Goal: Task Accomplishment & Management: Manage account settings

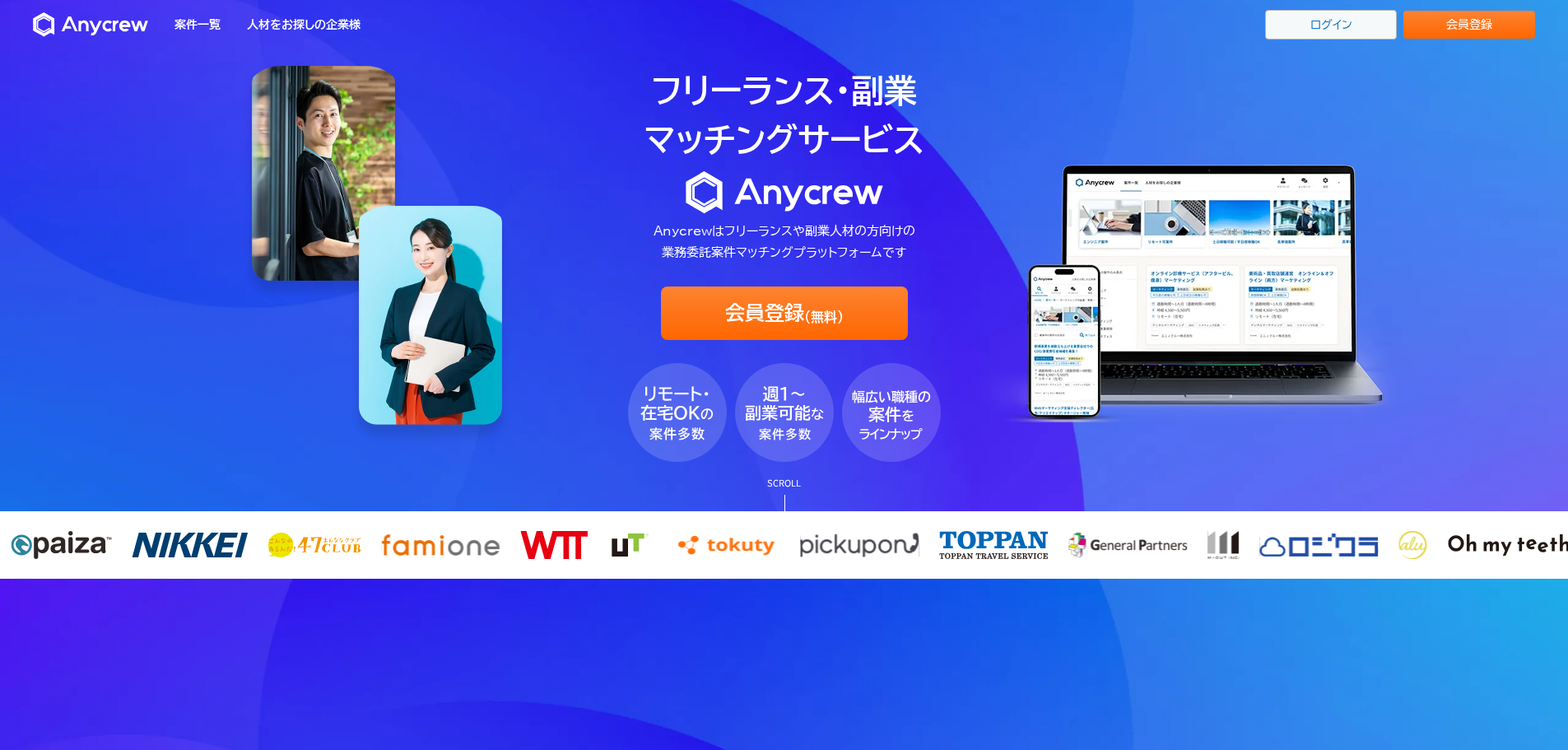
click at [1337, 36] on link "ログイン" at bounding box center [1331, 25] width 131 height 30
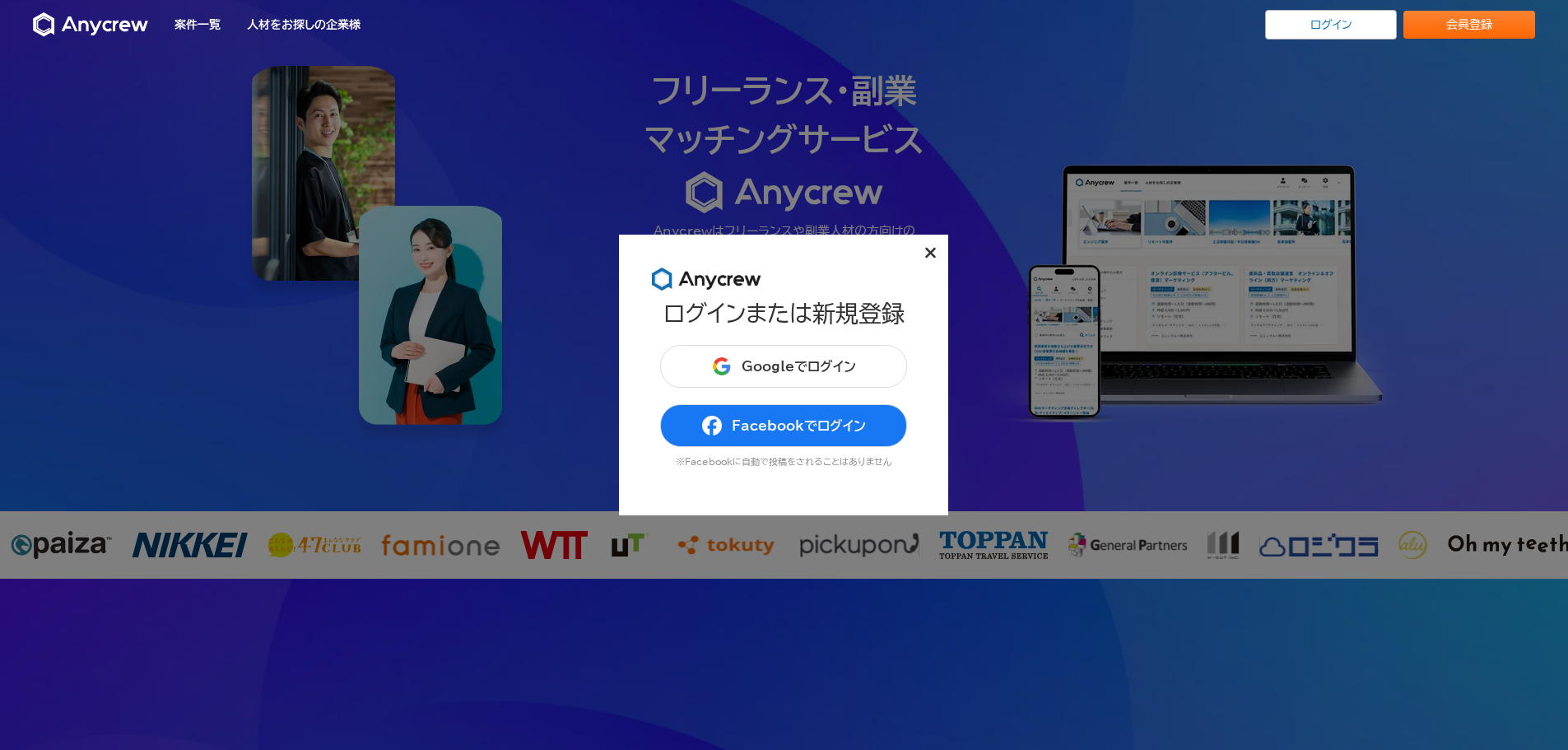
drag, startPoint x: 806, startPoint y: 308, endPoint x: 806, endPoint y: 322, distance: 14.0
click at [806, 308] on h1 "ログインまたは新規登録" at bounding box center [784, 313] width 241 height 26
click at [821, 349] on button "Googleでログイン" at bounding box center [784, 366] width 247 height 43
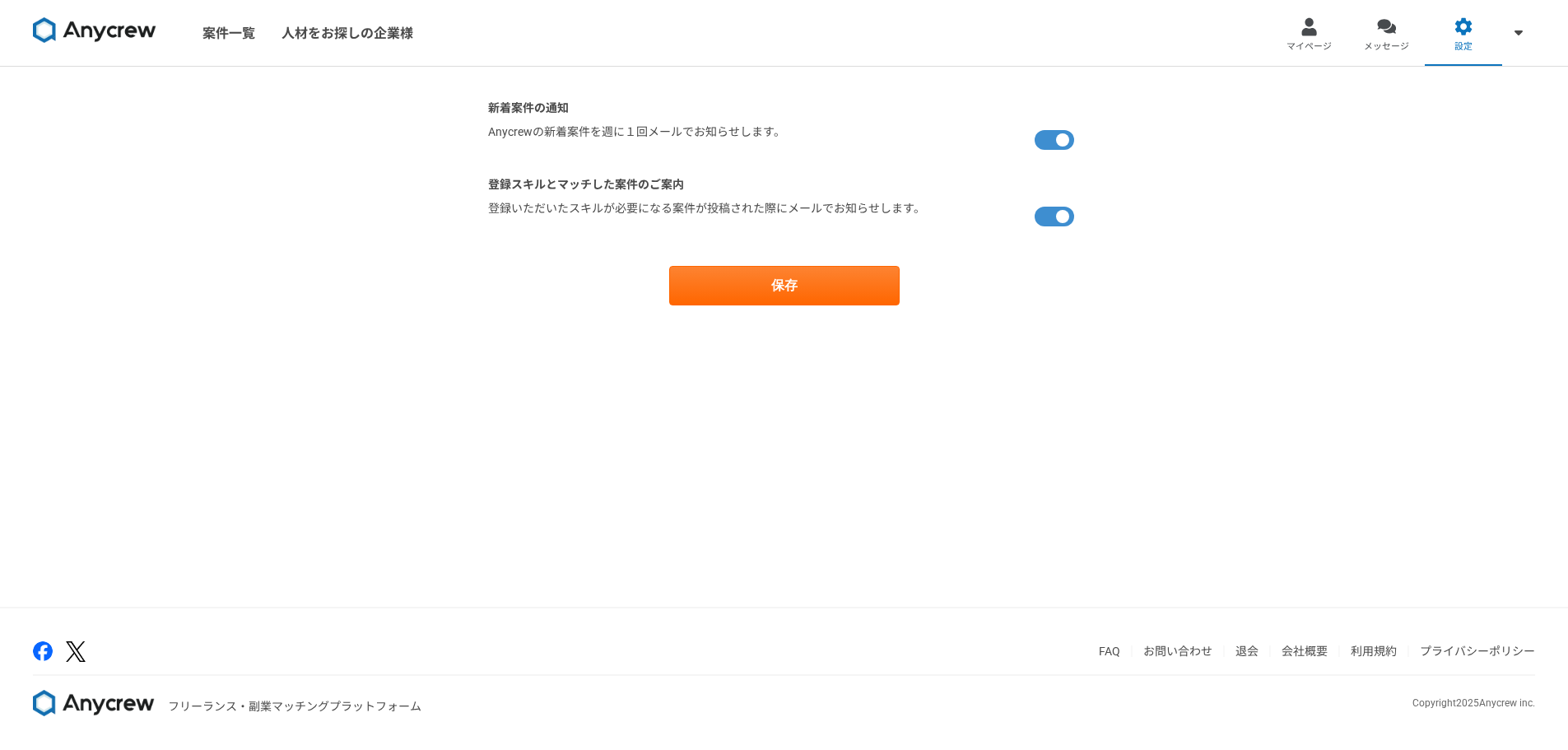
click at [1060, 133] on label at bounding box center [1058, 140] width 46 height 33
click at [498, 133] on input "checkbox" at bounding box center [493, 128] width 11 height 11
checkbox input "false"
click at [1063, 215] on label at bounding box center [1058, 217] width 46 height 33
click at [498, 211] on input "checkbox" at bounding box center [493, 205] width 11 height 11
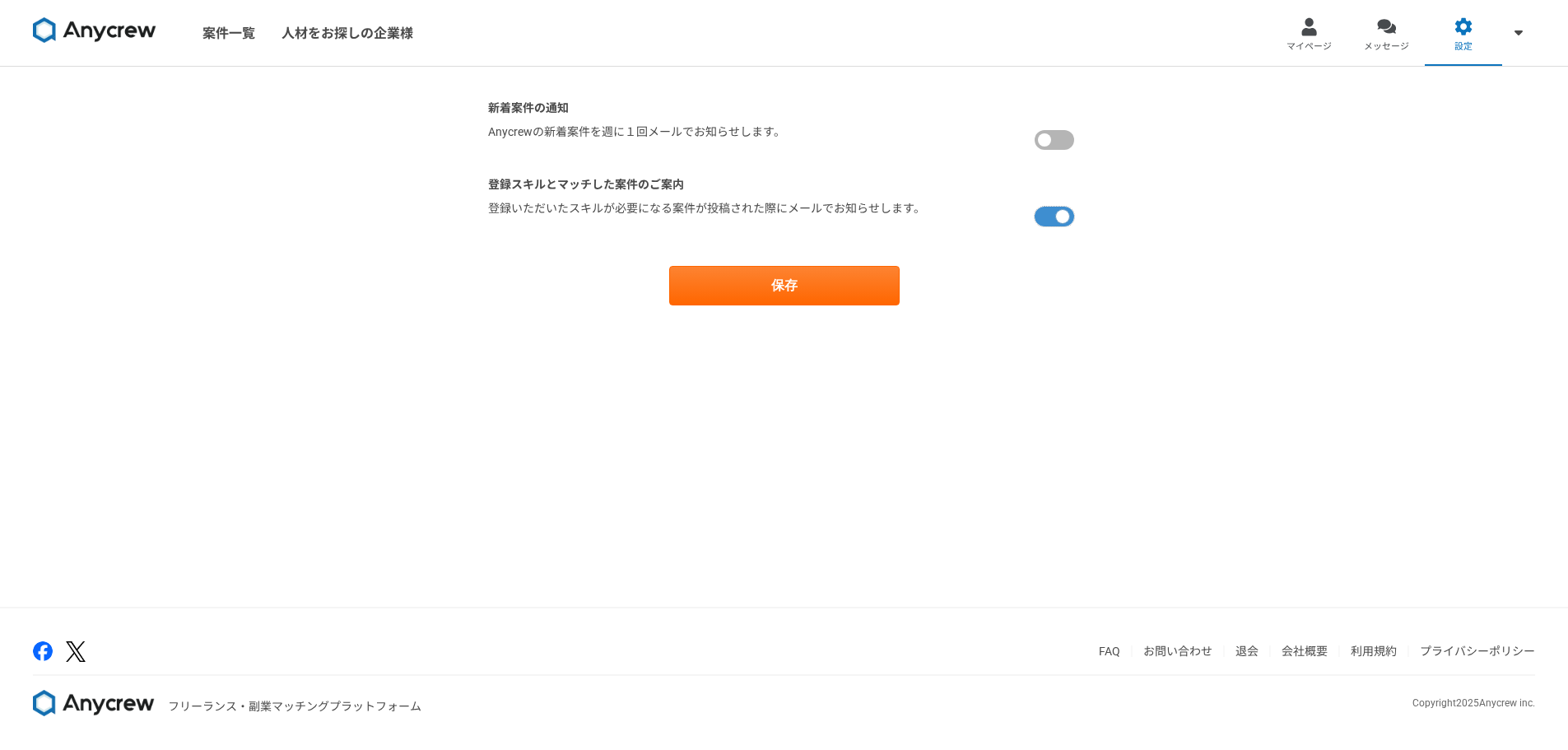
checkbox input "false"
click at [790, 288] on button "保存" at bounding box center [784, 286] width 231 height 40
click at [1542, 26] on icon "close" at bounding box center [1539, 30] width 12 height 13
click at [1337, 41] on link "マイページ" at bounding box center [1310, 33] width 78 height 66
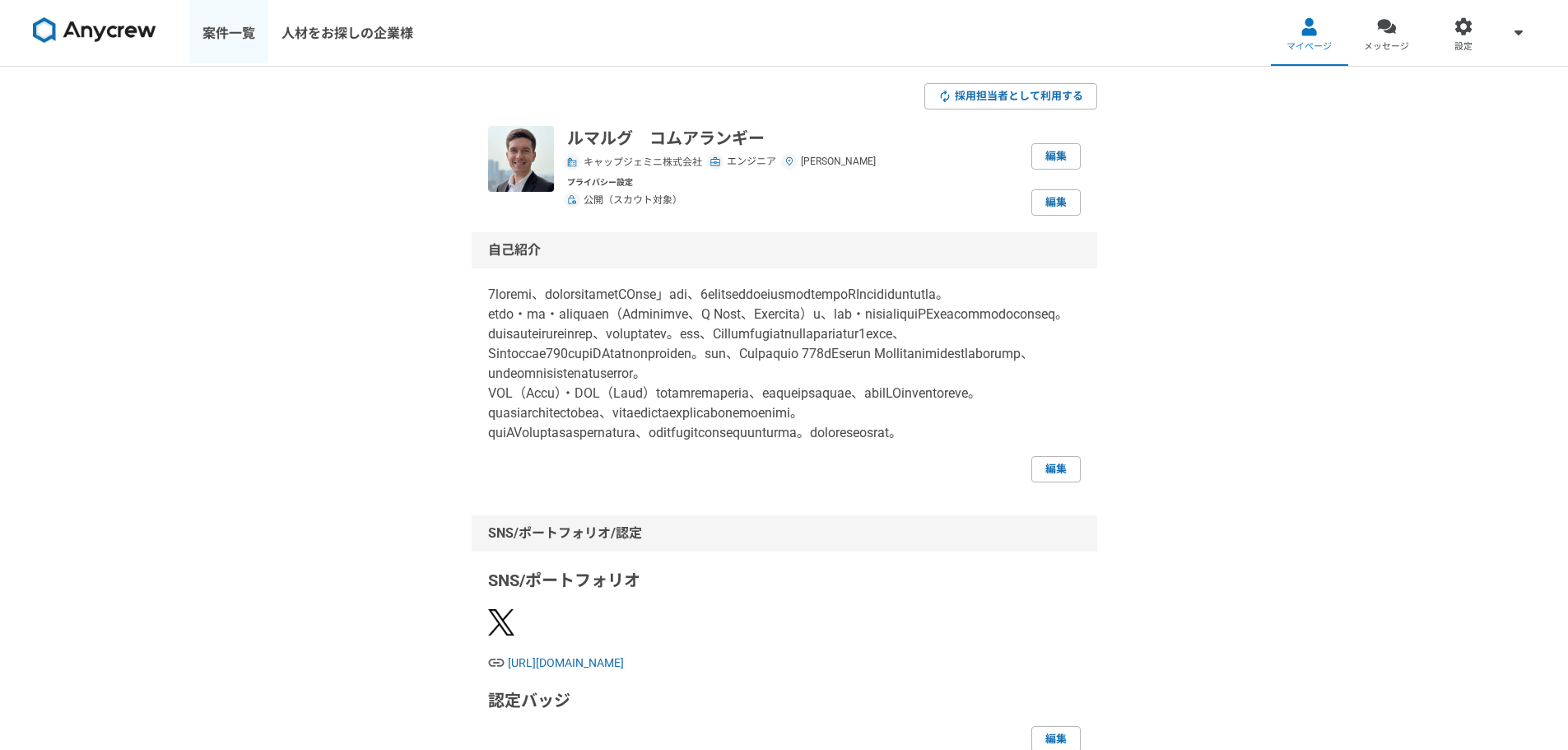
click at [238, 31] on link "案件一覧" at bounding box center [229, 33] width 79 height 66
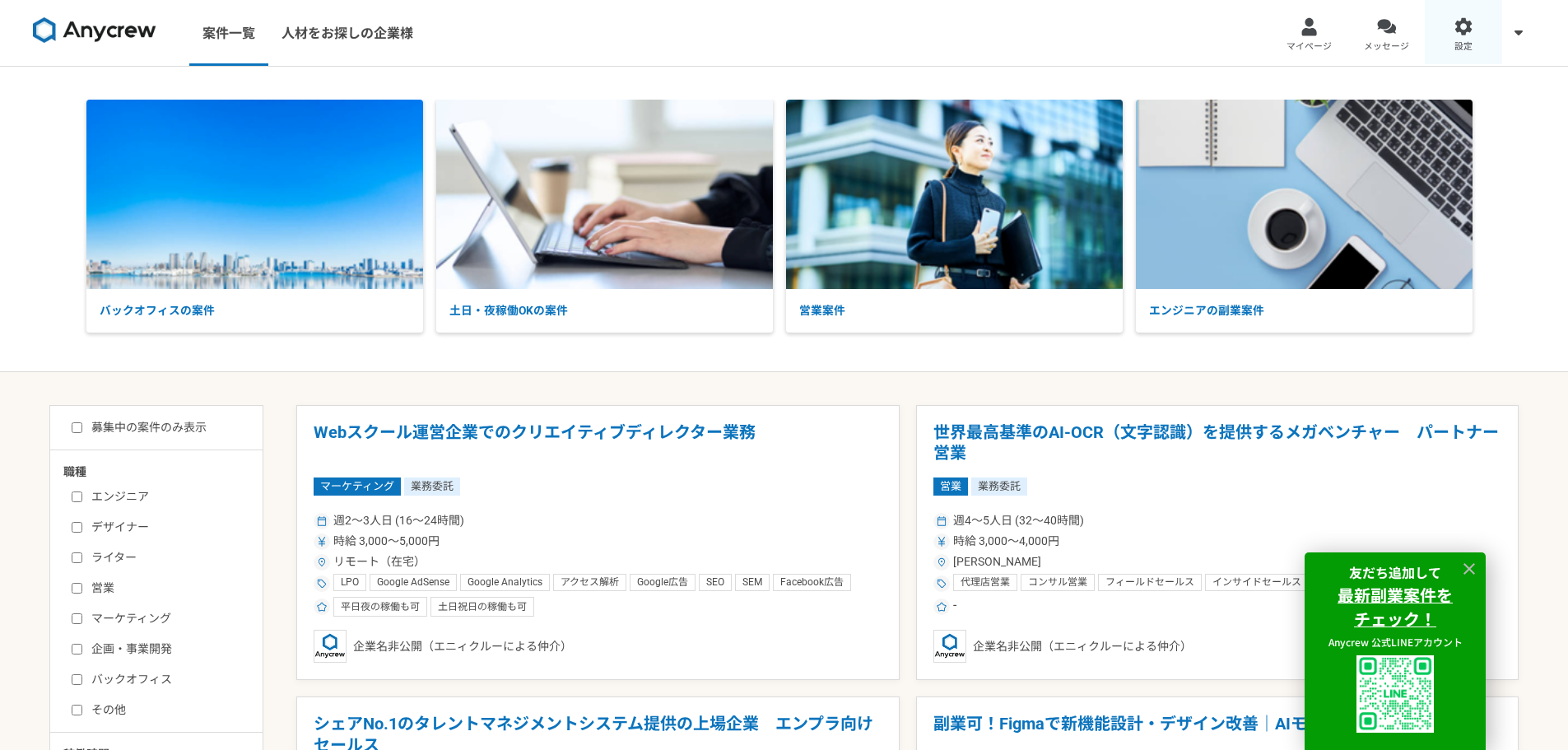
click at [1456, 26] on div at bounding box center [1464, 26] width 19 height 19
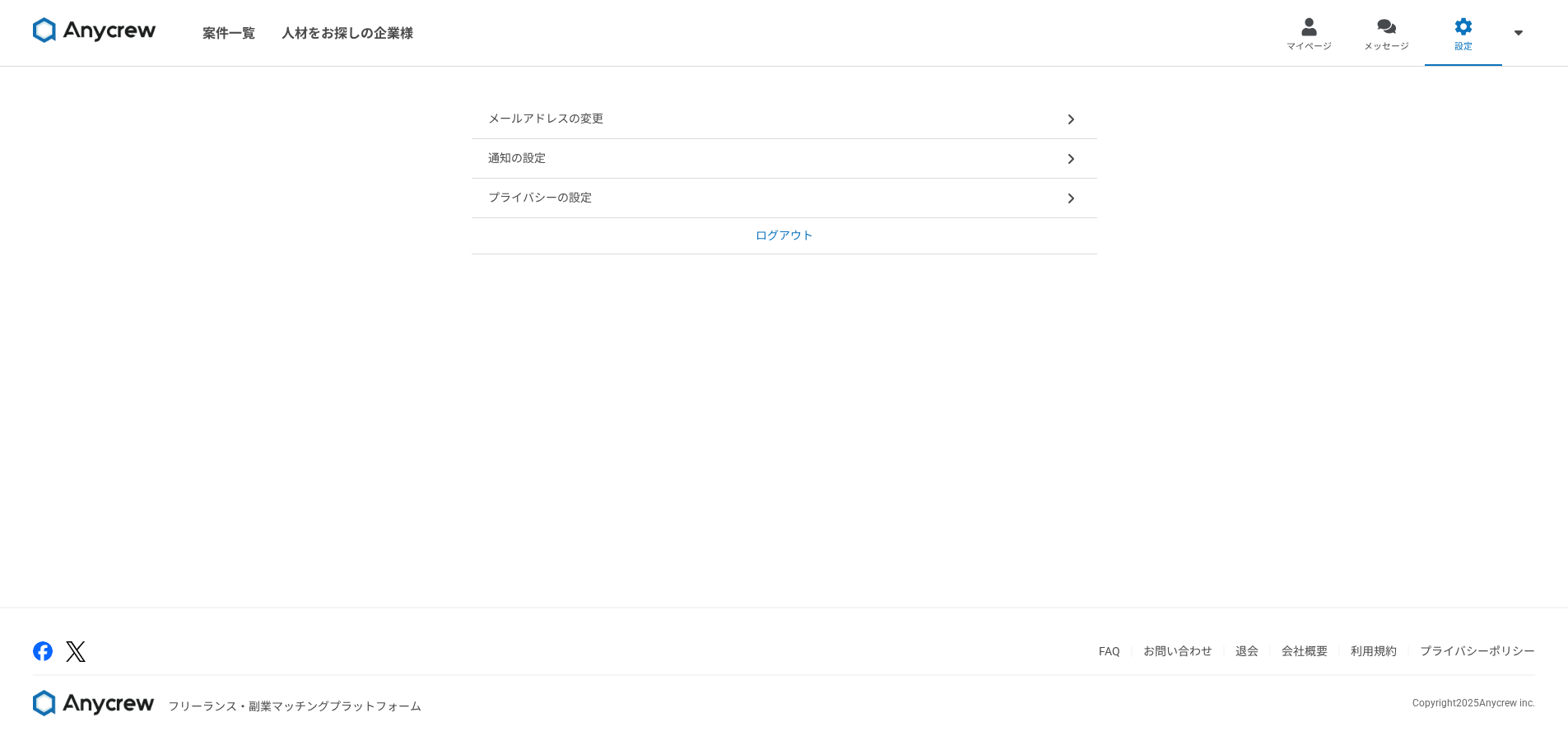
click at [555, 199] on p "プライバシーの設定" at bounding box center [540, 198] width 103 height 17
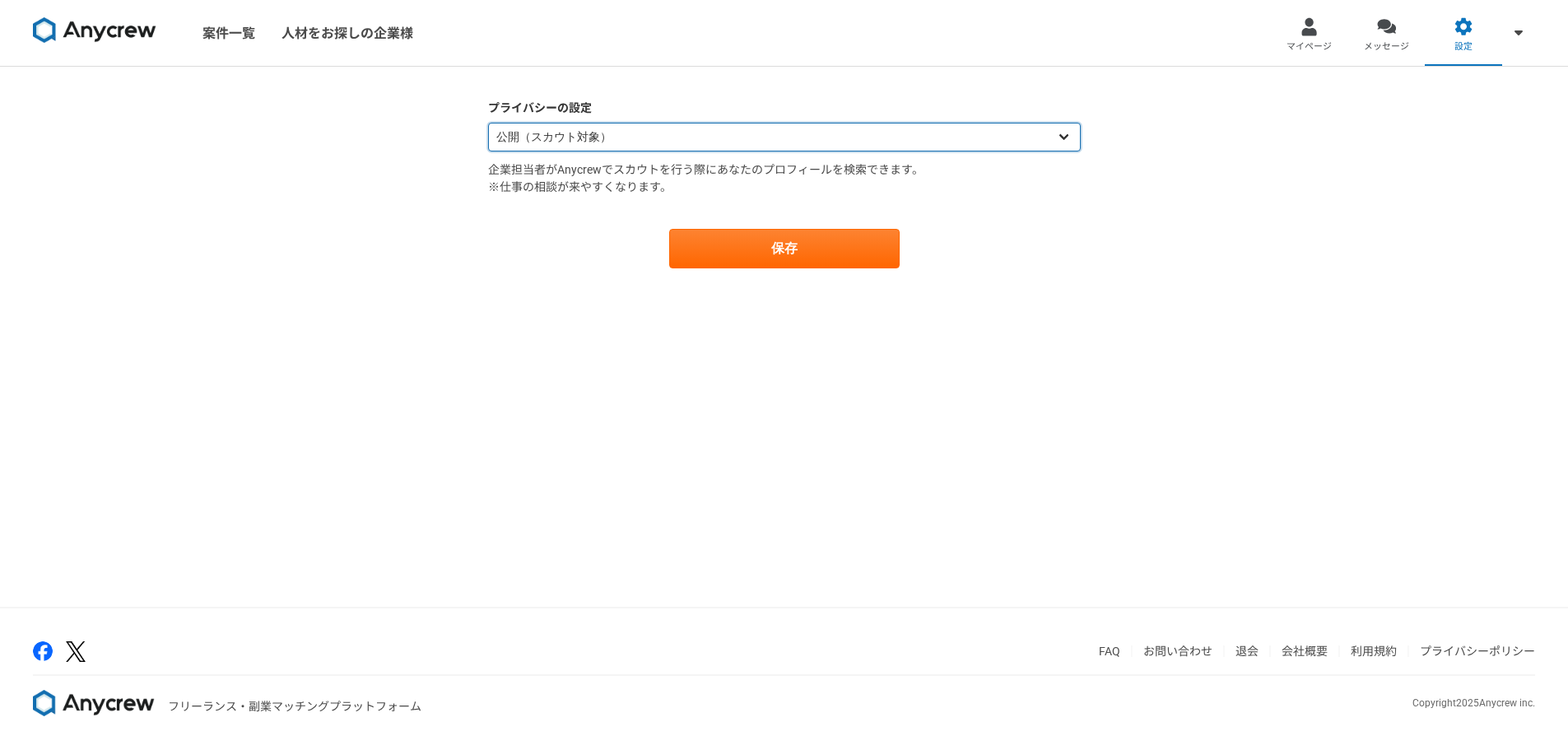
click at [565, 138] on select "公開（スカウト対象） 非公開（スカウト対象外）" at bounding box center [784, 136] width 593 height 29
select select "closed"
click at [489, 122] on select "公開（スカウト対象） 非公開（スカウト対象外）" at bounding box center [784, 136] width 593 height 29
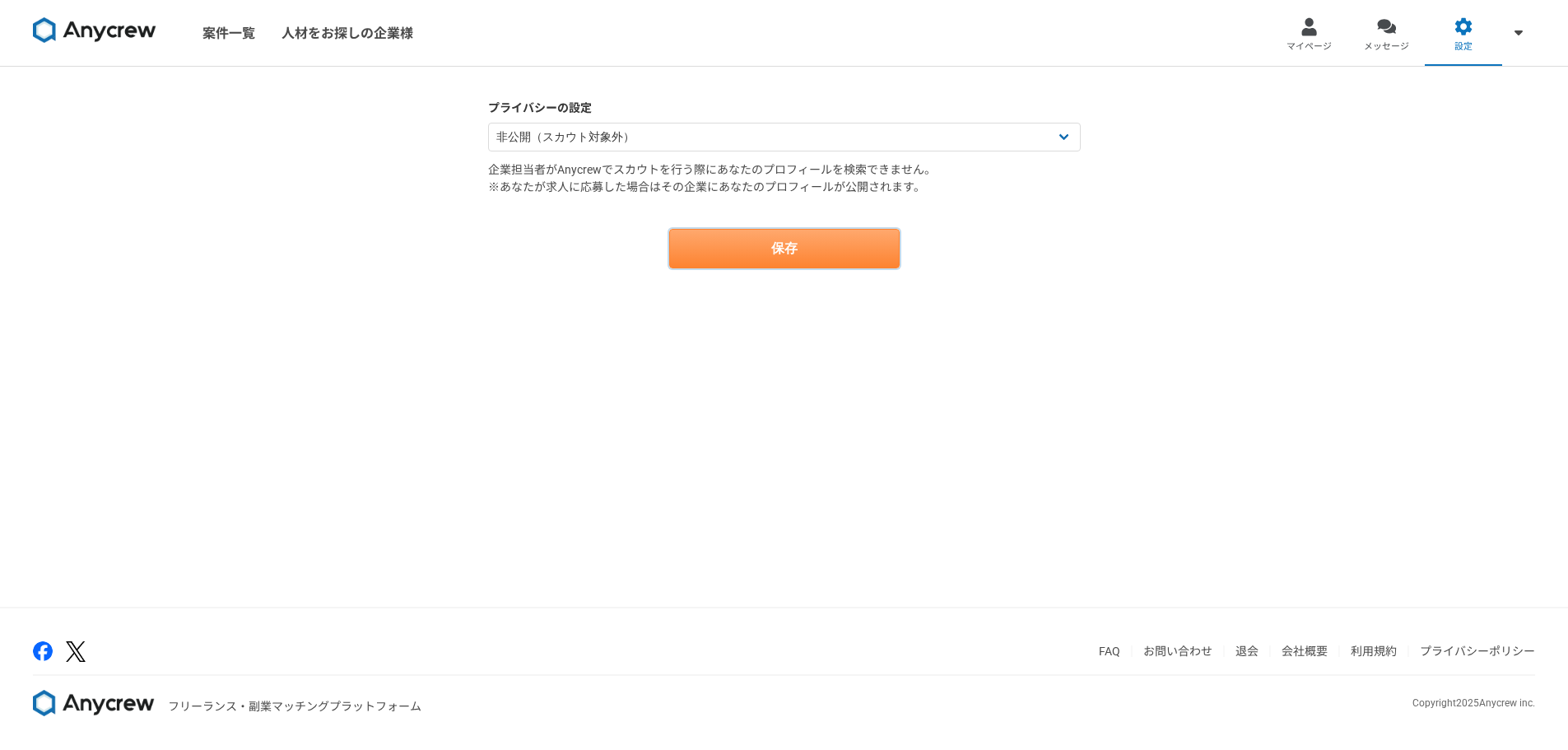
click at [806, 252] on button "保存" at bounding box center [784, 249] width 231 height 40
click at [1532, 24] on div "設定を変更しました。" at bounding box center [1423, 43] width 257 height 53
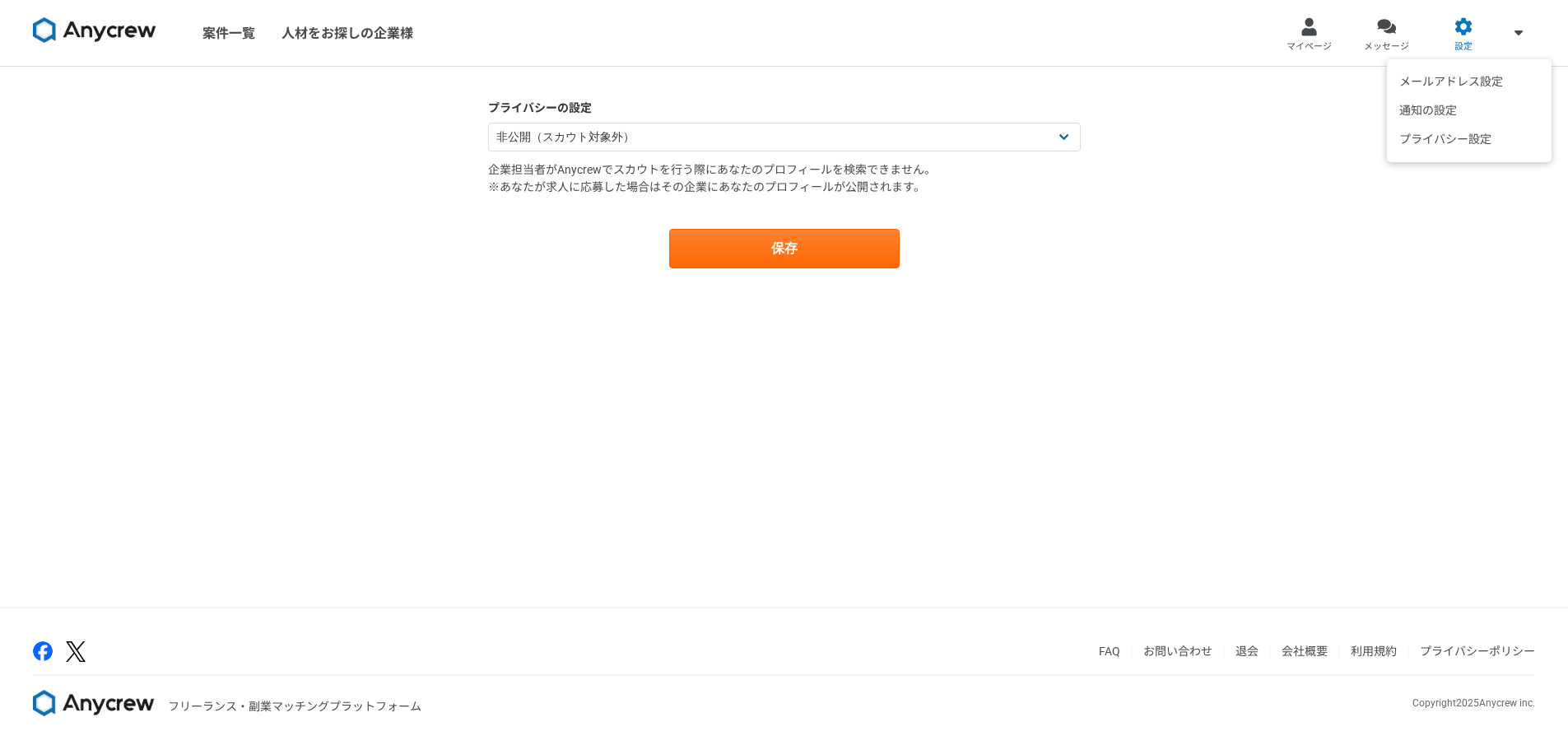
click at [1514, 38] on icon at bounding box center [1518, 32] width 8 height 13
click at [1307, 36] on div at bounding box center [1308, 26] width 19 height 19
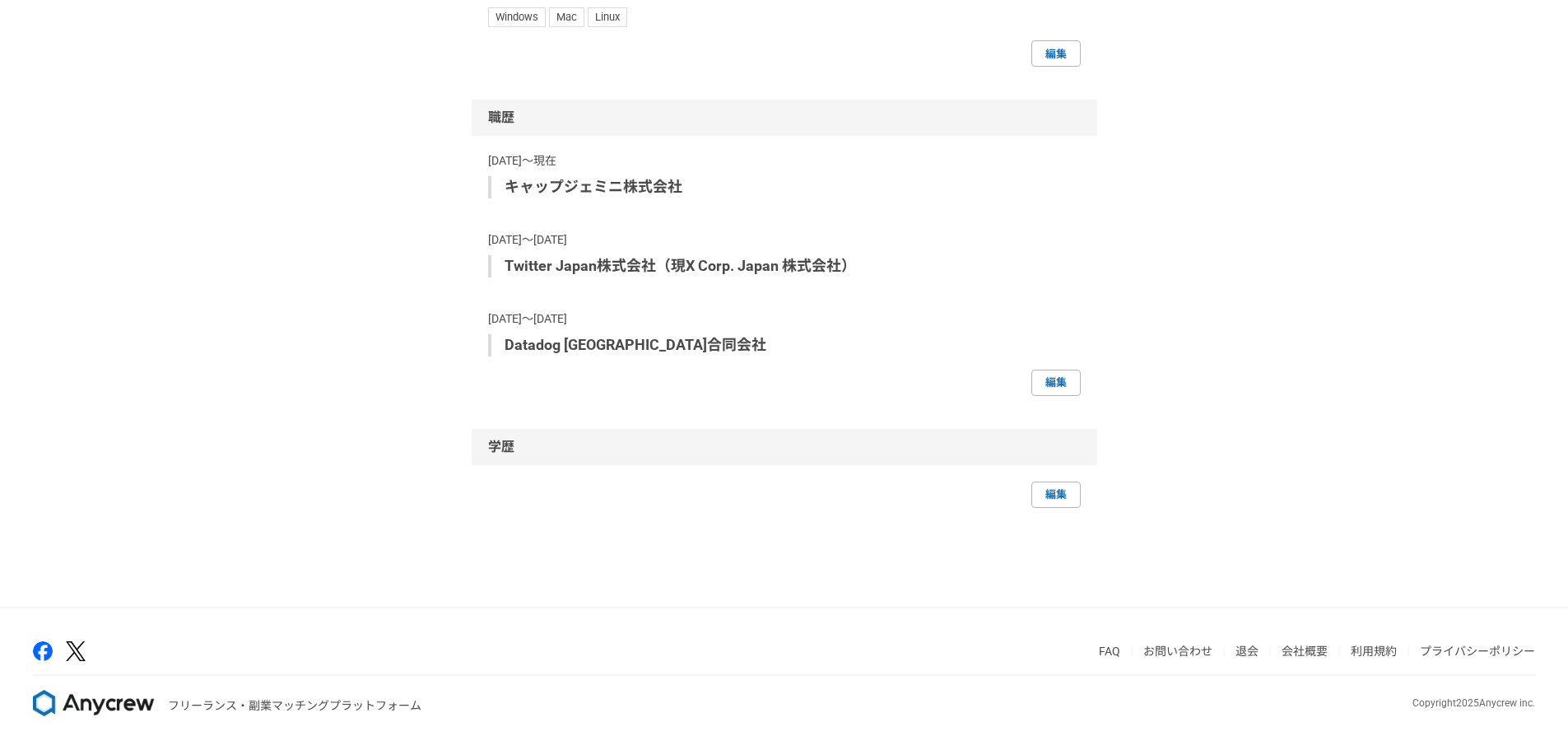
scroll to position [1161, 0]
click at [1238, 648] on link "退会" at bounding box center [1247, 652] width 23 height 13
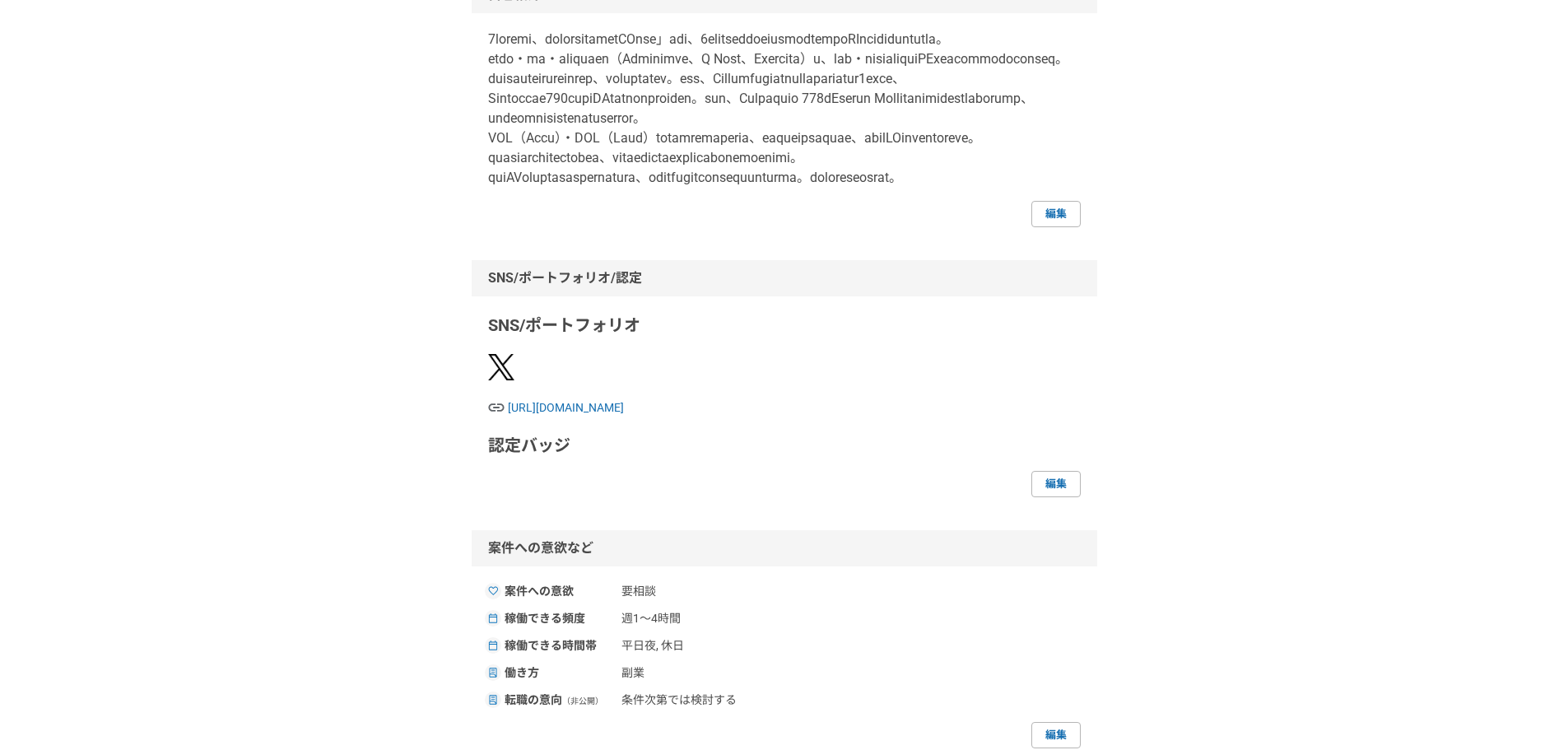
scroll to position [0, 0]
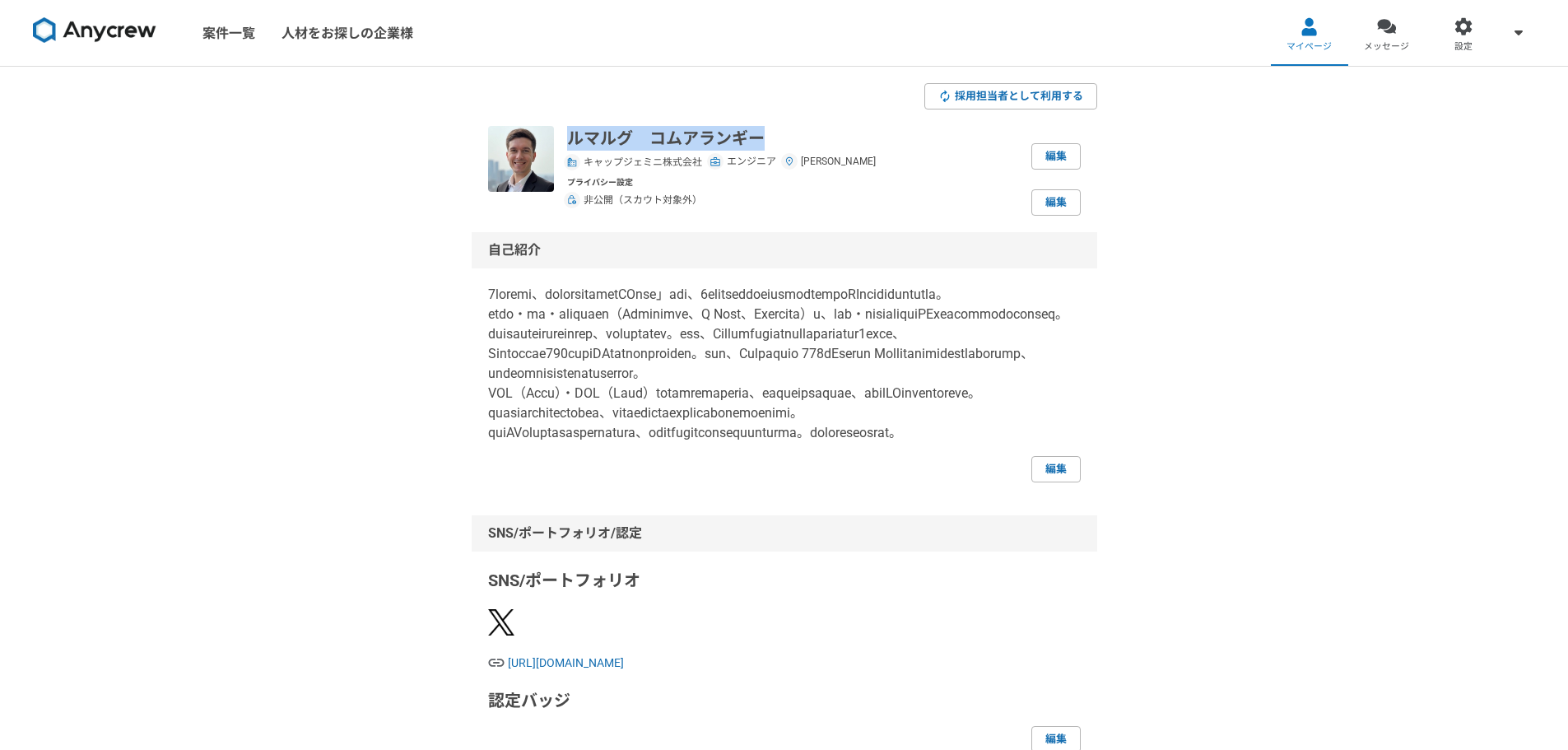
drag, startPoint x: 651, startPoint y: 134, endPoint x: 564, endPoint y: 134, distance: 87.0
click at [564, 134] on div "ルマルグ　コムアランギー キャップジェミニ株式会社 エンジニア 東京都 編集 プライバシー設定 非公開（スカウト対象外） 編集" at bounding box center [784, 170] width 593 height 90
copy p "ルマルグ　コムアランギー"
